Goal: Task Accomplishment & Management: Manage account settings

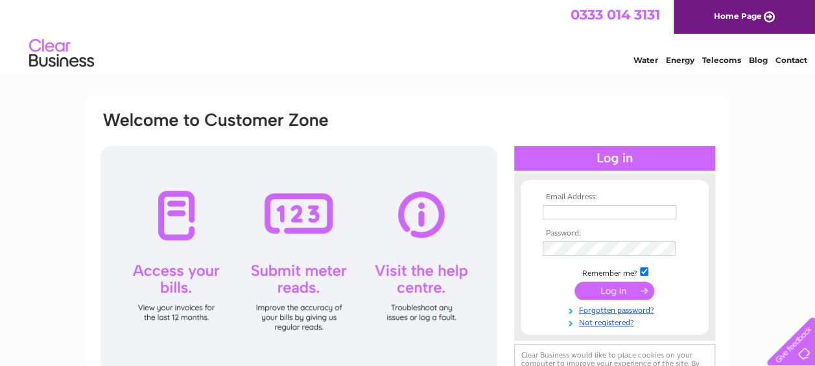
type input "bussupportadmin@aberdeenshire.gov.uk"
click at [611, 290] on input "submit" at bounding box center [614, 290] width 80 height 18
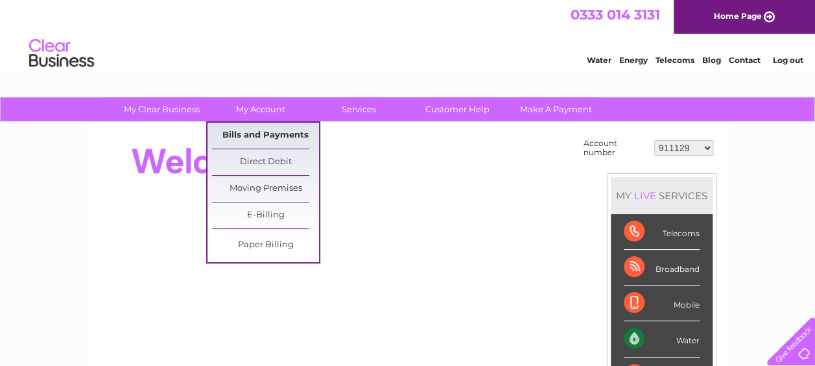
click at [263, 132] on link "Bills and Payments" at bounding box center [265, 136] width 107 height 26
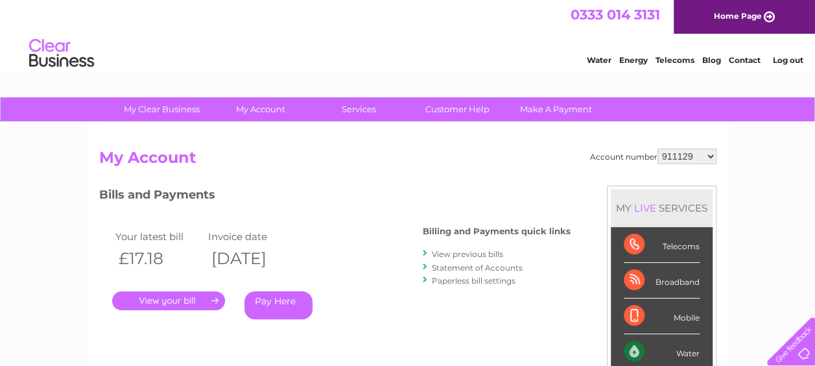
click at [695, 156] on select "911129 1053494 1075125 1083788 1121550 1123031 1137464 1137473 30271142 3027183…" at bounding box center [686, 156] width 59 height 16
select select "30325942"
click at [657, 148] on select "911129 1053494 1075125 1083788 1121550 1123031 1137464 1137473 30271142 3027183…" at bounding box center [686, 156] width 59 height 16
click at [476, 253] on link "View previous bills" at bounding box center [467, 254] width 71 height 10
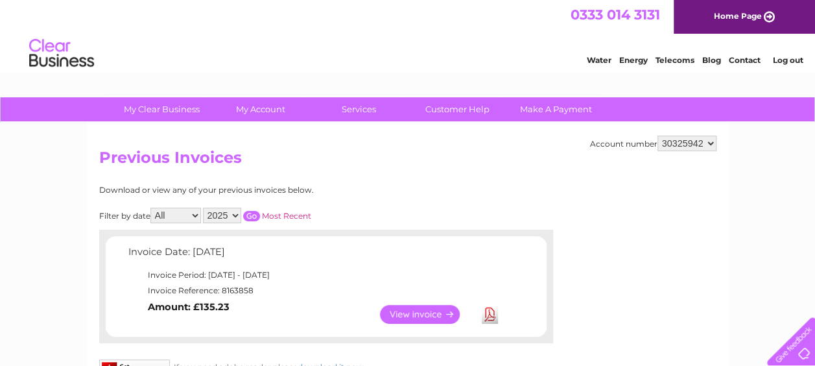
click at [490, 312] on link "Download" at bounding box center [490, 314] width 16 height 19
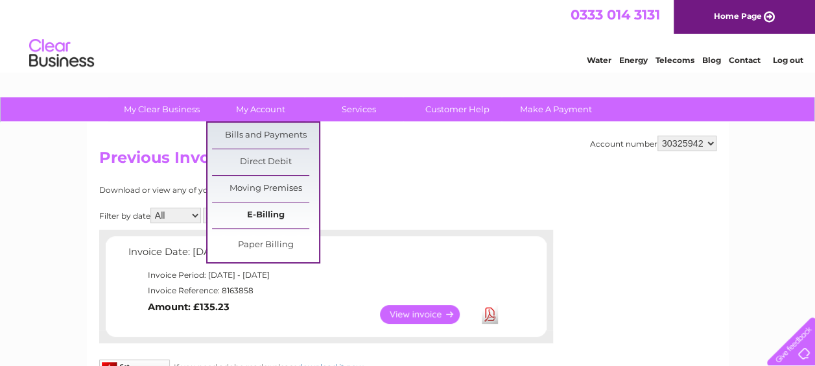
click at [270, 211] on link "E-Billing" at bounding box center [265, 215] width 107 height 26
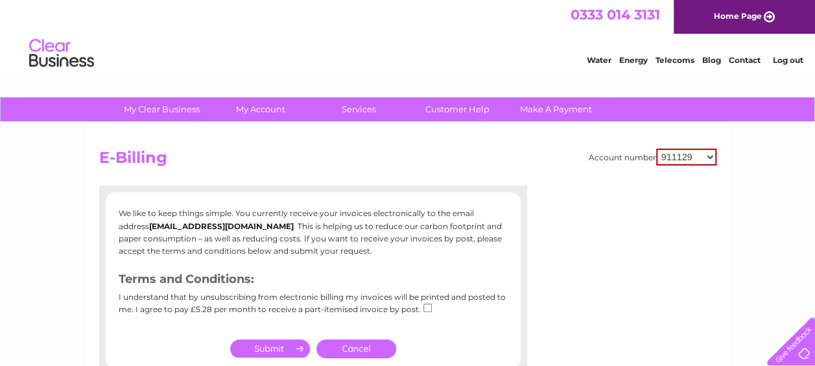
click at [708, 159] on select "911129 1053494 1075125 1083788 1121550 1123031 1137464 1137473 30271142 3027183…" at bounding box center [686, 156] width 60 height 17
select select "30325942"
click at [656, 148] on select "911129 1053494 1075125 1083788 1121550 1123031 1137464 1137473 30271142 3027183…" at bounding box center [686, 156] width 60 height 17
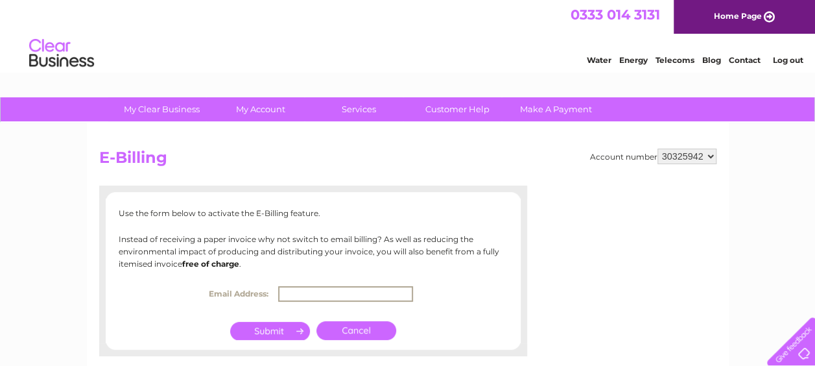
click at [328, 293] on input "text" at bounding box center [345, 294] width 135 height 16
type input "estates@aberdeenshire.gov.uk"
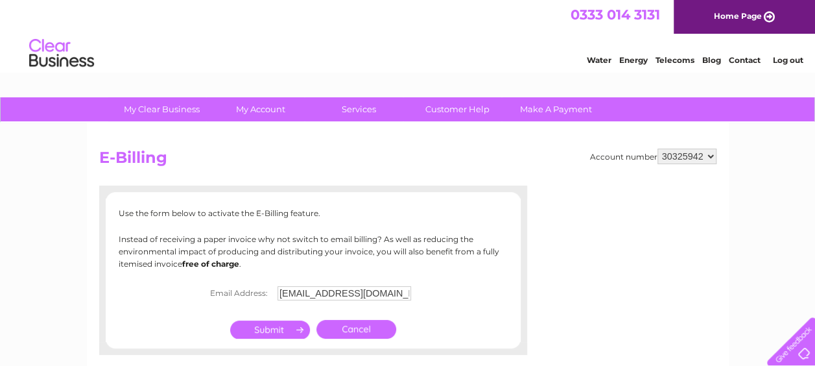
click at [262, 328] on input "submit" at bounding box center [270, 329] width 80 height 18
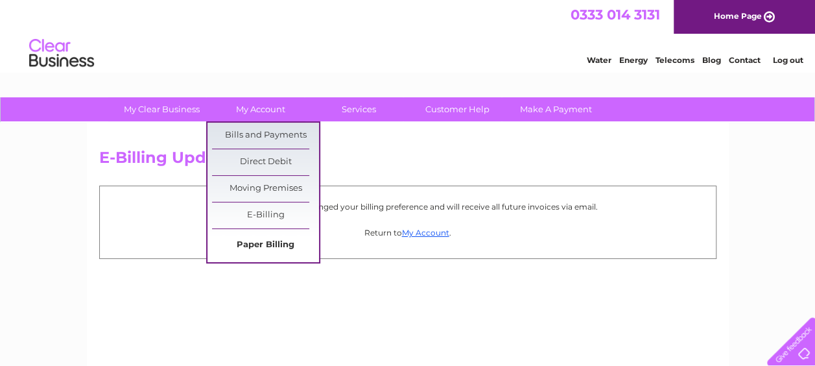
click at [276, 242] on link "Paper Billing" at bounding box center [265, 245] width 107 height 26
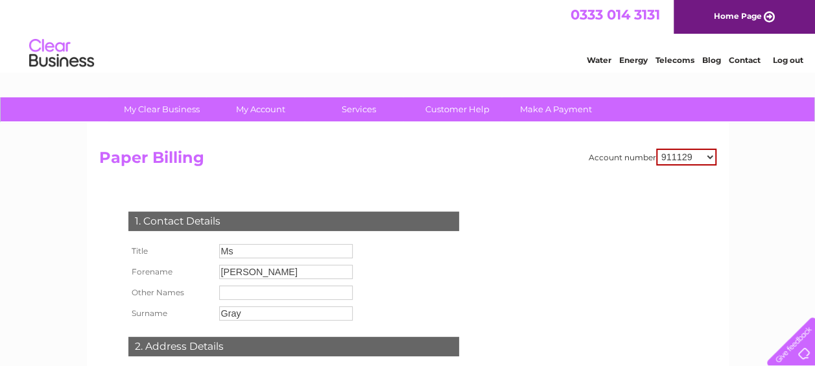
click at [685, 162] on select "911129 1053494 1075125 1083788 1121550 1123031 1137464 1137473 30271142 3027183…" at bounding box center [686, 156] width 60 height 17
select select "30325942"
click at [656, 148] on select "911129 1053494 1075125 1083788 1121550 1123031 1137464 1137473 30271142 3027183…" at bounding box center [686, 156] width 60 height 17
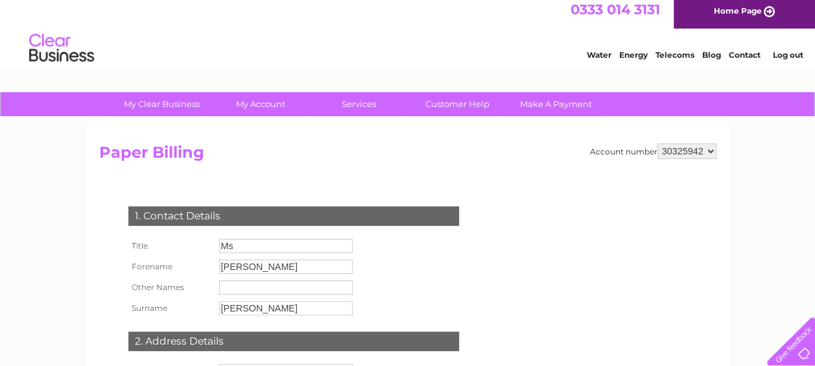
scroll to position [1, 0]
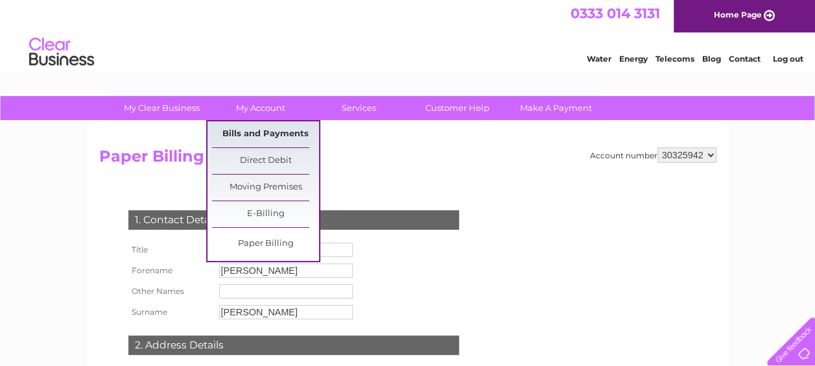
click at [259, 130] on link "Bills and Payments" at bounding box center [265, 134] width 107 height 26
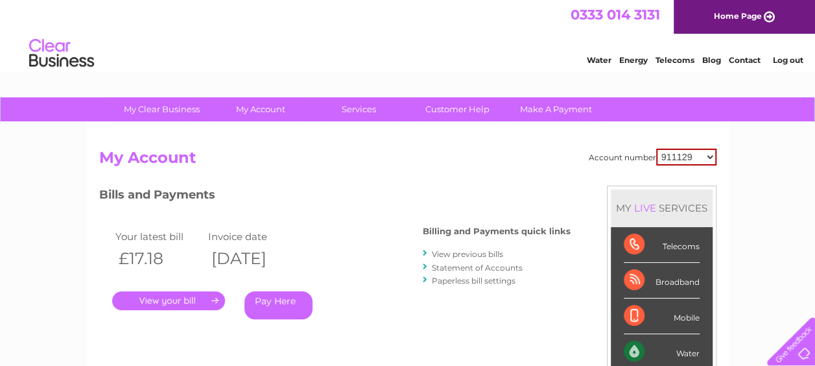
click at [696, 154] on select "911129 1053494 1075125 1083788 1121550 1123031 1137464 1137473 30271142 3027183…" at bounding box center [686, 156] width 60 height 17
select select "30325942"
click at [656, 148] on select "911129 1053494 1075125 1083788 1121550 1123031 1137464 1137473 30271142 3027183…" at bounding box center [686, 156] width 60 height 17
click at [484, 253] on link "View previous bills" at bounding box center [467, 254] width 71 height 10
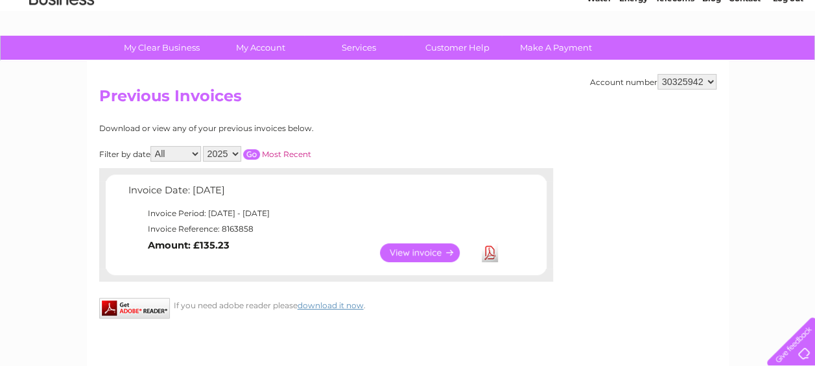
scroll to position [57, 0]
